Goal: Find specific fact: Find specific fact

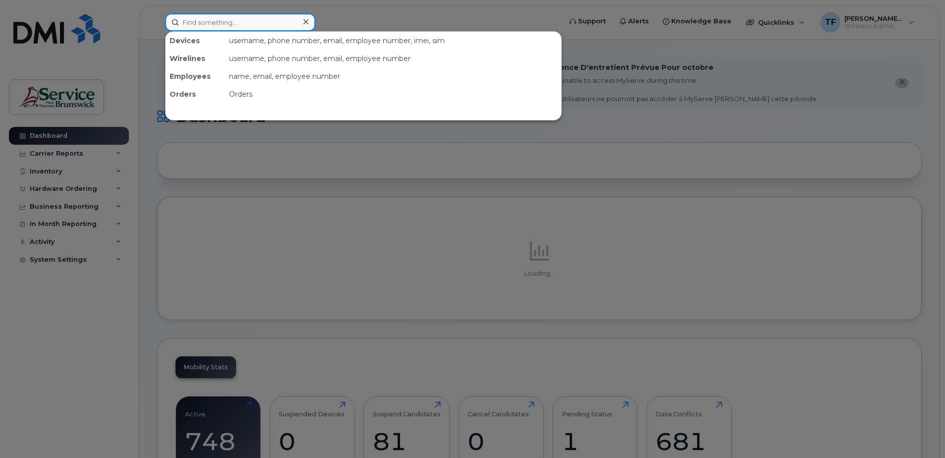
click at [211, 20] on input at bounding box center [240, 22] width 150 height 18
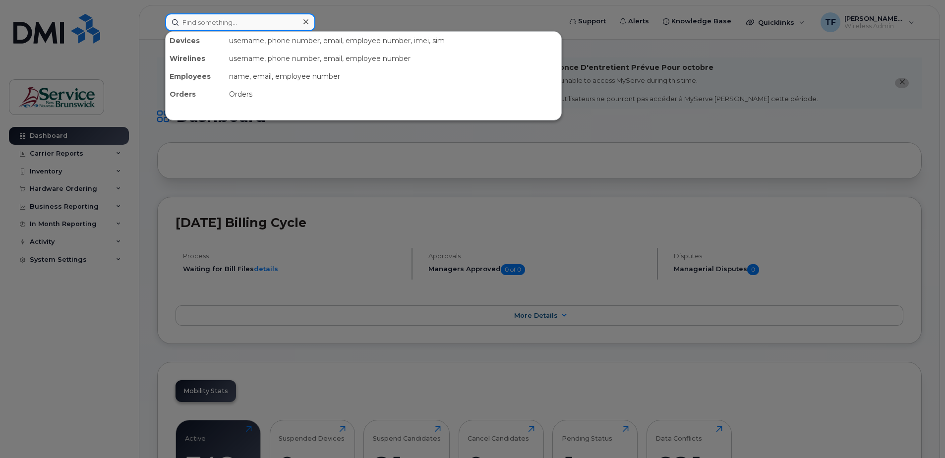
paste input "5064292660"
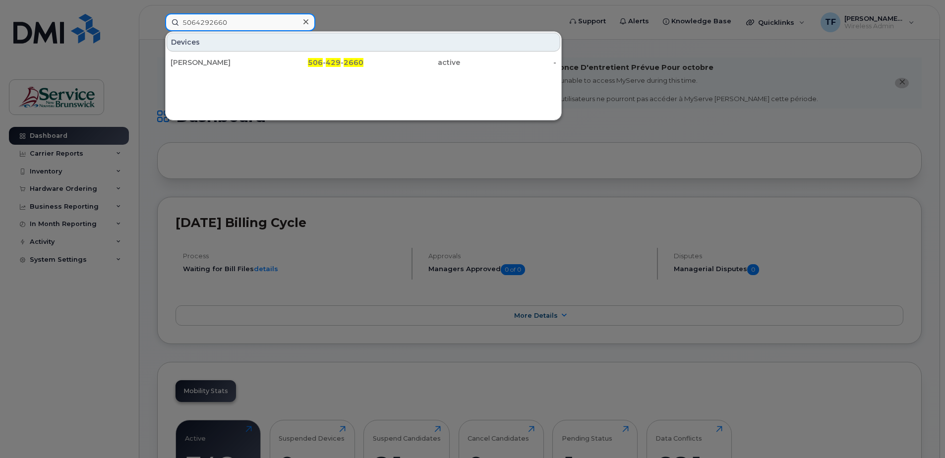
click at [211, 20] on input "5064292660" at bounding box center [240, 22] width 150 height 18
click at [211, 24] on input "5064292660" at bounding box center [240, 22] width 150 height 18
click at [862, 63] on div at bounding box center [472, 229] width 945 height 458
click at [222, 23] on input "5064292660" at bounding box center [240, 22] width 150 height 18
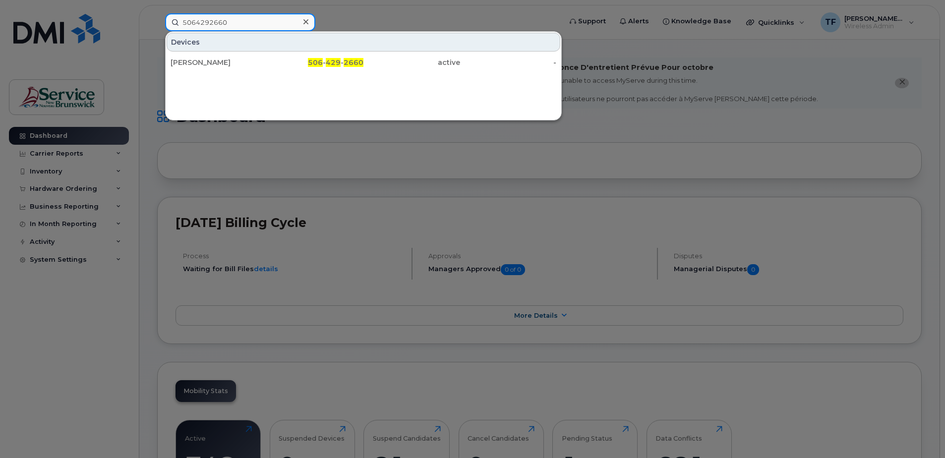
click at [222, 23] on input "5064292660" at bounding box center [240, 22] width 150 height 18
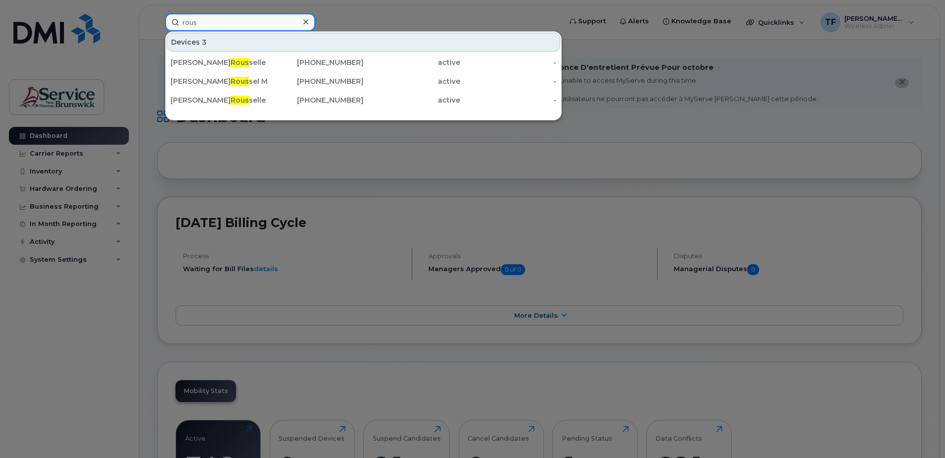
click at [192, 21] on input "rous" at bounding box center [240, 22] width 150 height 18
paste input "5064706157"
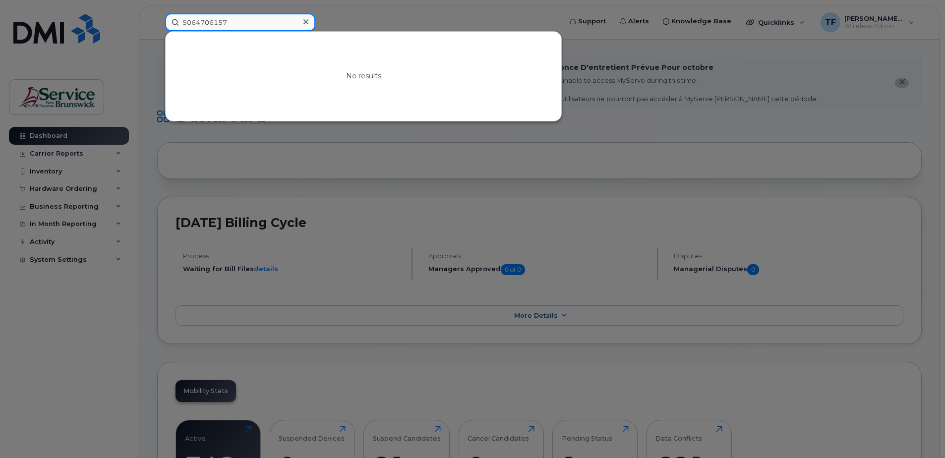
click at [207, 18] on input "5064706157" at bounding box center [240, 22] width 150 height 18
paste input "6558813"
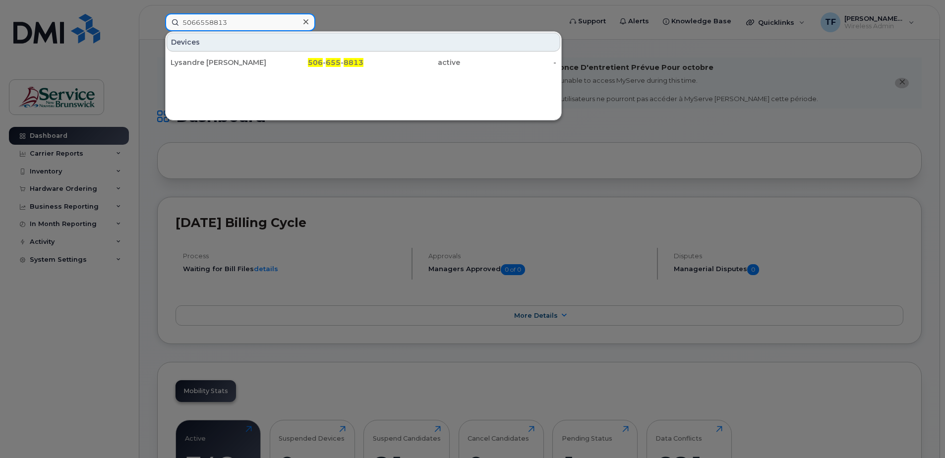
click at [211, 24] on input "5066558813" at bounding box center [240, 22] width 150 height 18
paste input "-230-0138"
click at [213, 22] on input "[PHONE_NUMBER]" at bounding box center [240, 22] width 150 height 18
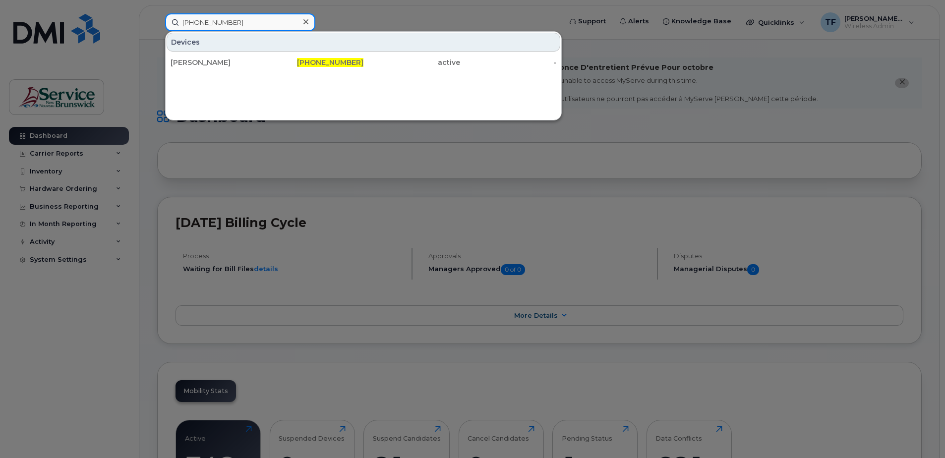
click at [213, 22] on input "[PHONE_NUMBER]" at bounding box center [240, 22] width 150 height 18
click at [213, 24] on input "[PHONE_NUMBER]" at bounding box center [240, 22] width 150 height 18
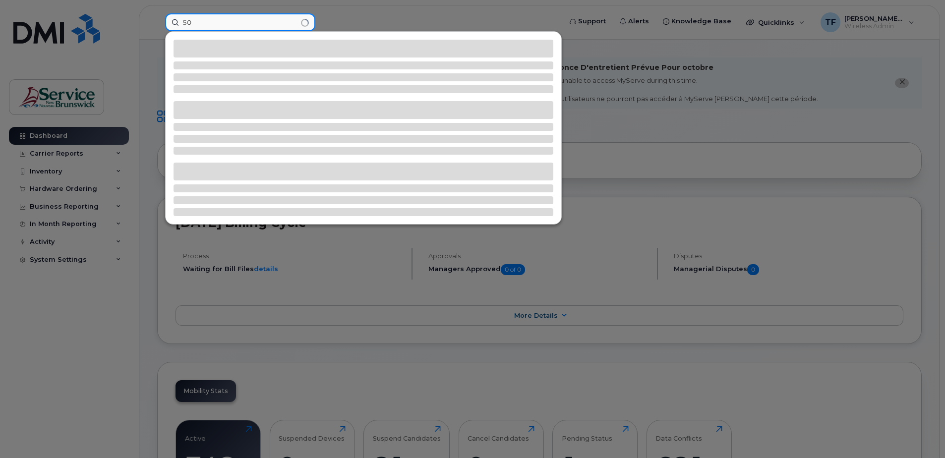
type input "5"
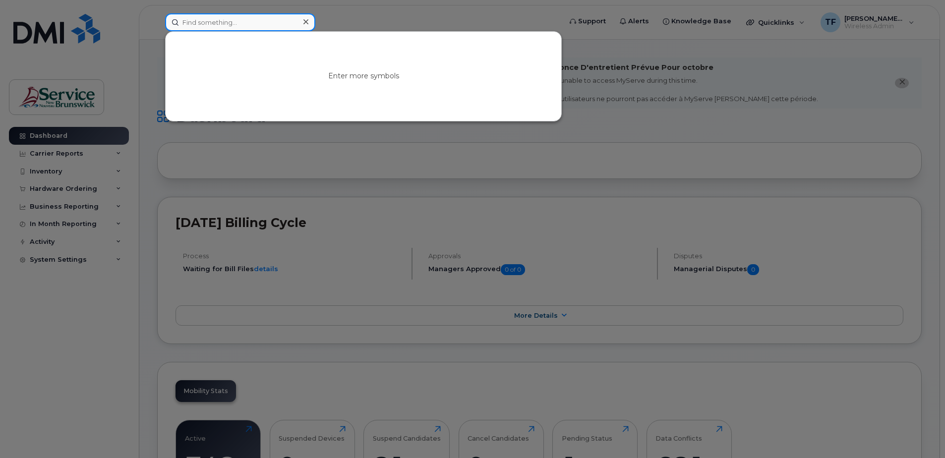
paste input "[PHONE_NUMBER]"
type input "[PHONE_NUMBER]"
